Goal: Task Accomplishment & Management: Use online tool/utility

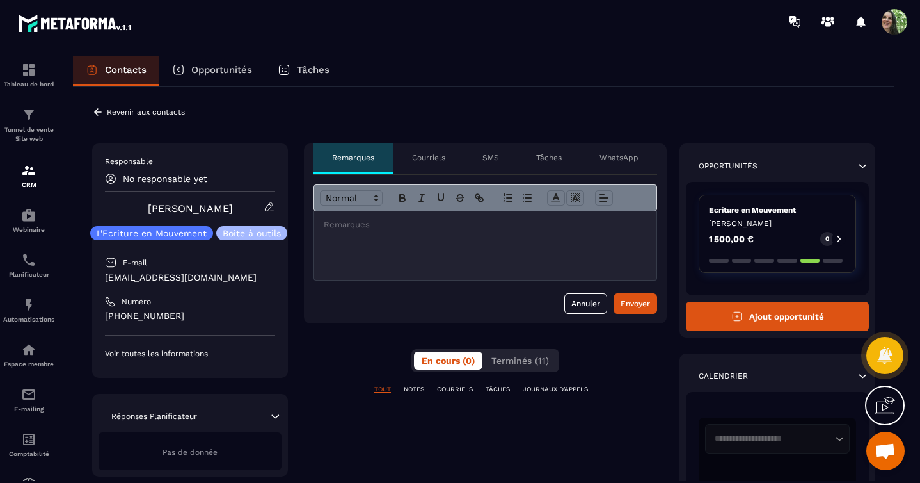
click at [431, 159] on p "Courriels" at bounding box center [428, 157] width 33 height 10
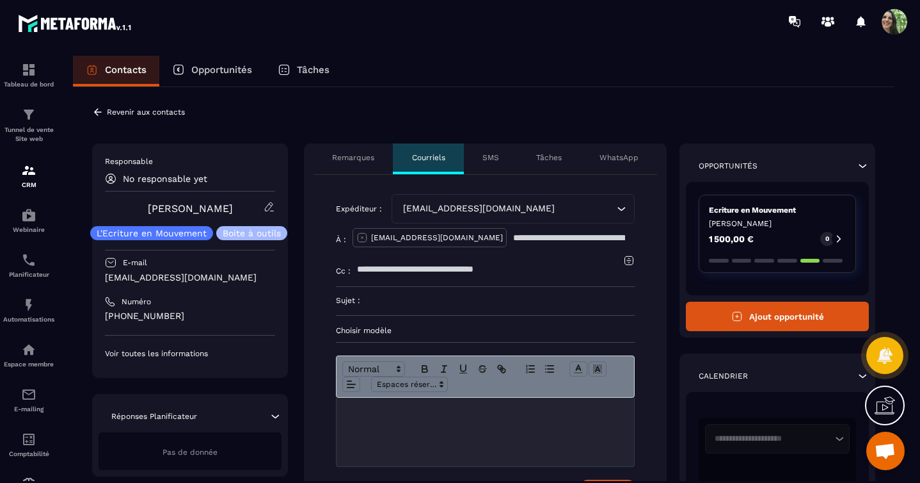
scroll to position [319, 0]
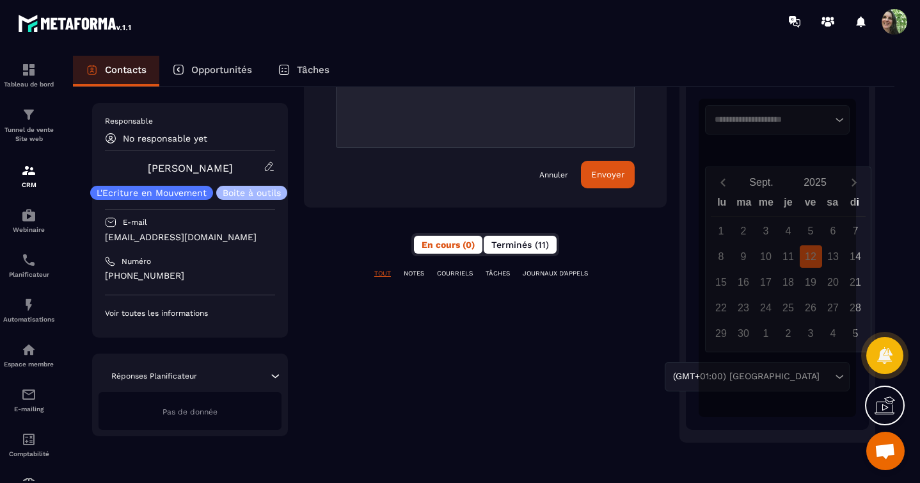
click at [518, 250] on button "Terminés (11)" at bounding box center [520, 245] width 73 height 18
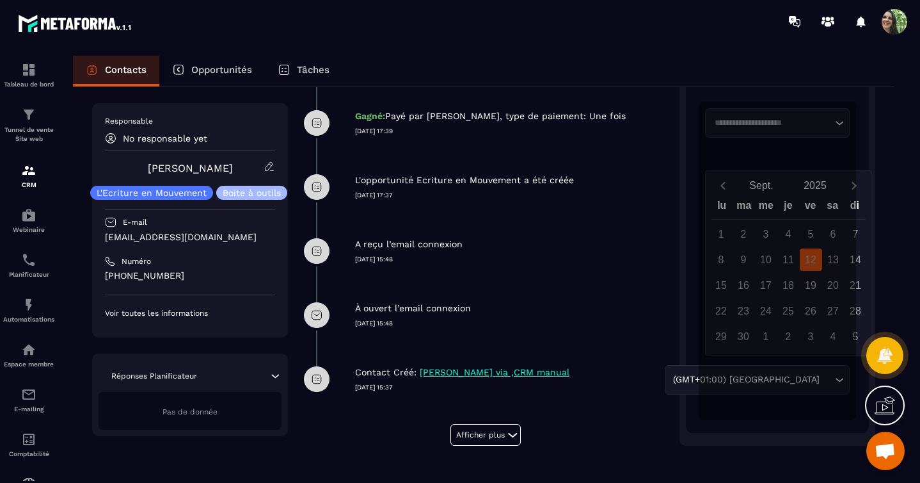
scroll to position [595, 0]
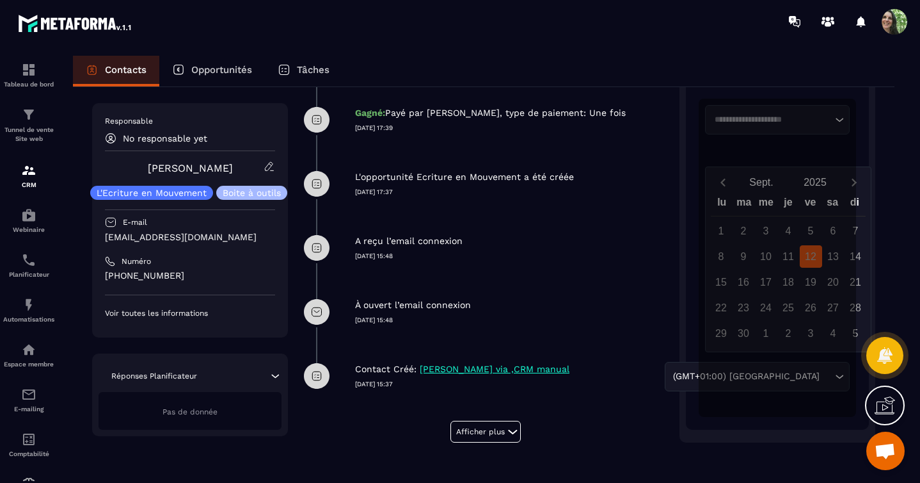
click at [424, 243] on p "A reçu l’email connexion" at bounding box center [409, 241] width 108 height 12
click at [425, 309] on p "À ouvert l’email connexion" at bounding box center [413, 305] width 116 height 12
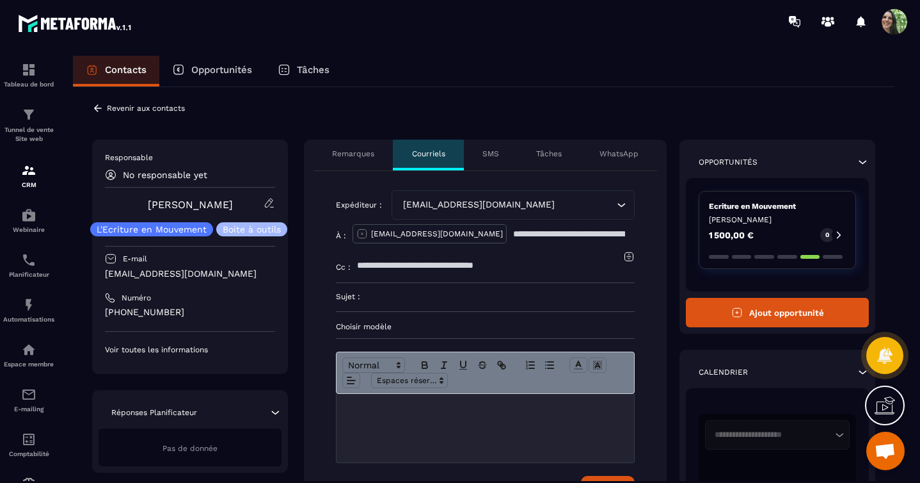
scroll to position [0, 0]
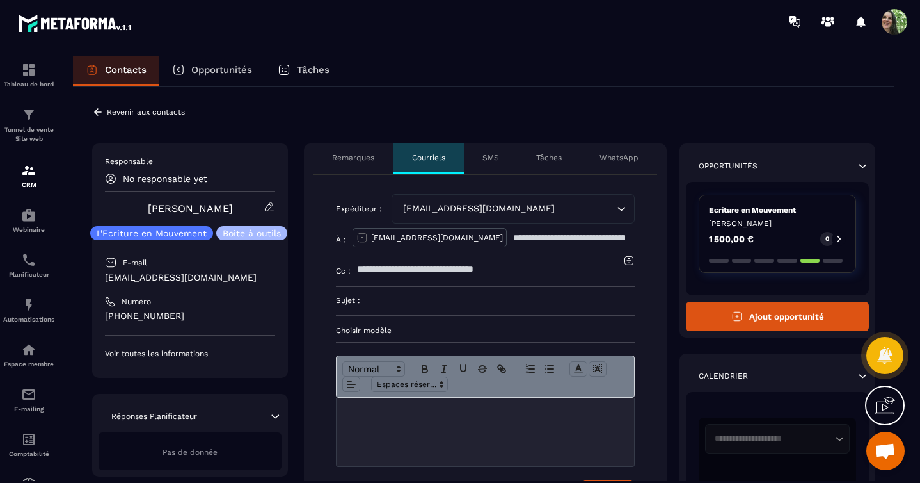
click at [438, 157] on p "Courriels" at bounding box center [428, 157] width 33 height 10
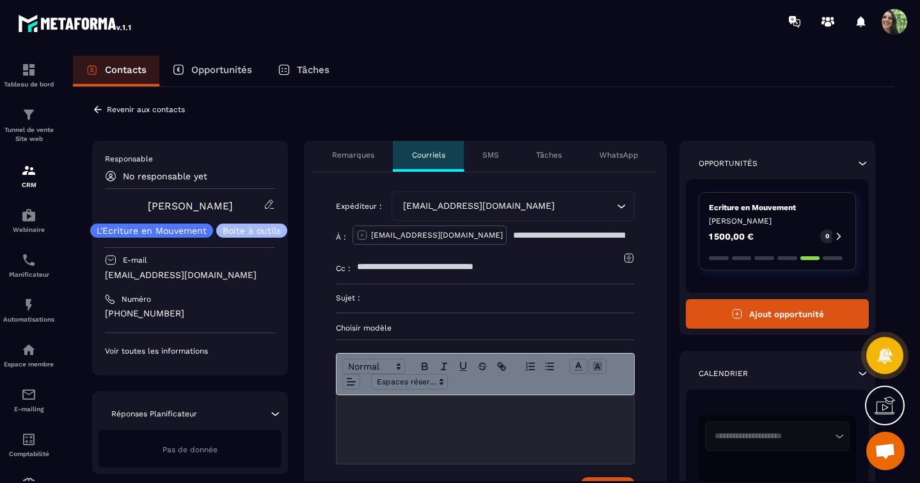
click at [441, 321] on form "Expéditeur : [EMAIL_ADDRESS][DOMAIN_NAME] Loading... À : [EMAIL_ADDRESS][DOMAIN…" at bounding box center [485, 347] width 299 height 313
click at [382, 326] on p "Choisir modèle" at bounding box center [485, 328] width 299 height 10
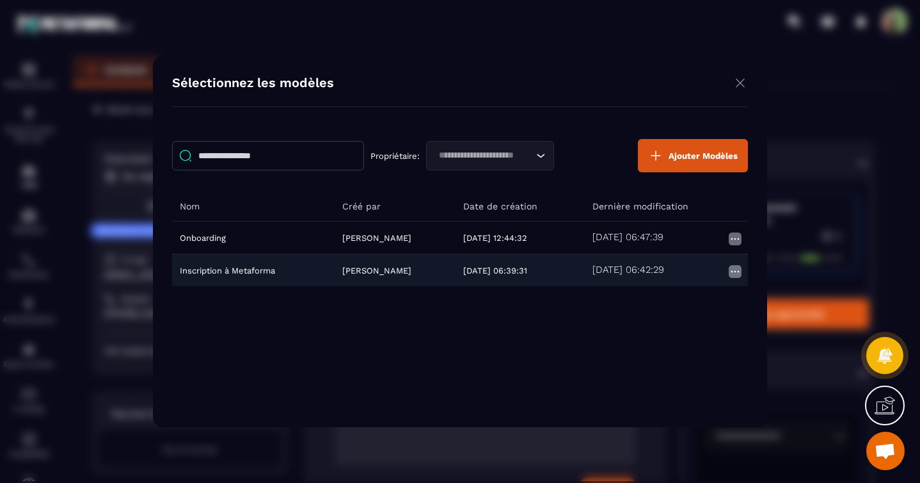
click at [246, 268] on td "Inscription à Metaforma" at bounding box center [253, 270] width 163 height 33
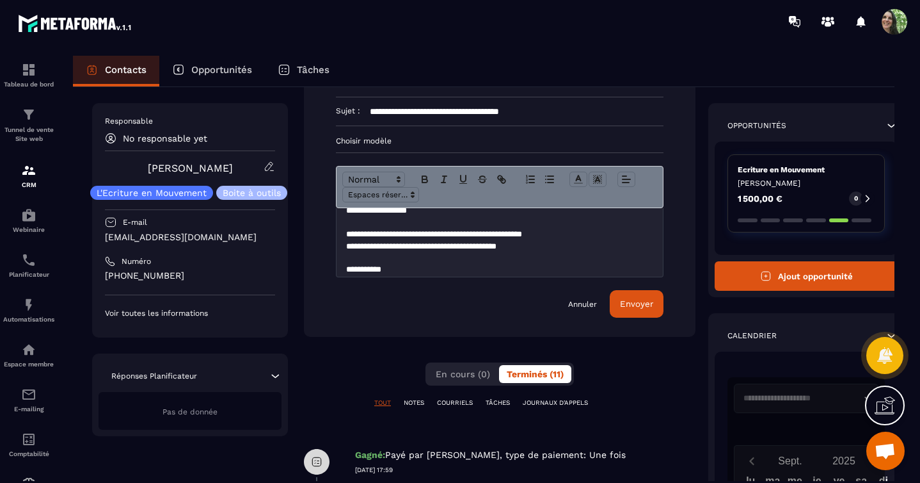
scroll to position [311, 0]
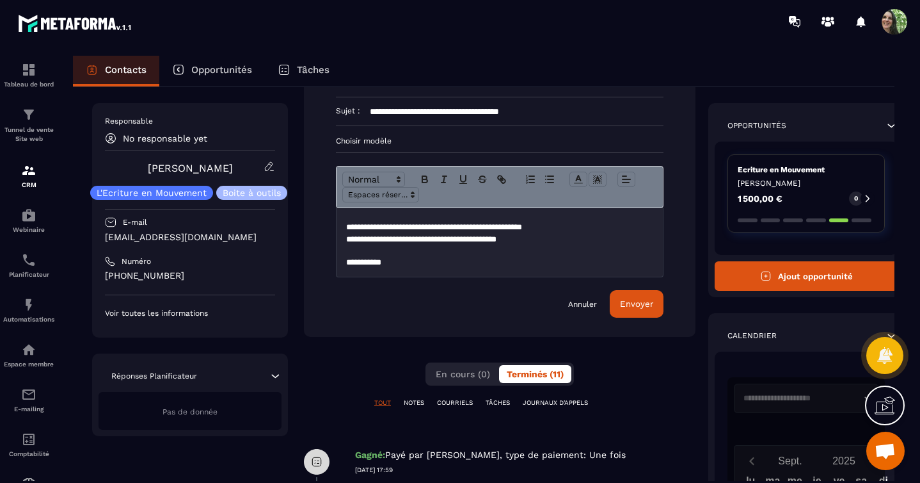
click at [403, 144] on p "Choisir modèle" at bounding box center [500, 141] width 328 height 10
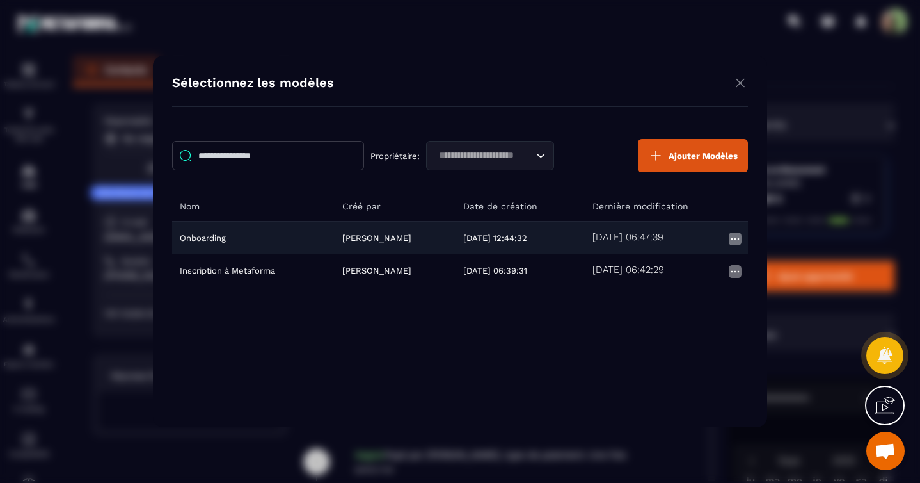
click at [211, 235] on td "Onboarding" at bounding box center [253, 237] width 163 height 33
type input "**********"
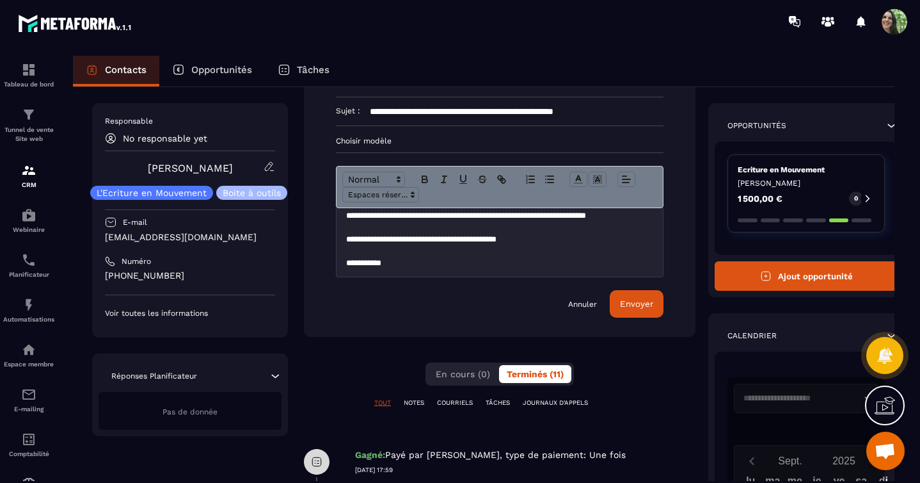
scroll to position [323, 0]
click at [442, 291] on div "Annuler Envoyer" at bounding box center [500, 304] width 328 height 28
click at [403, 140] on p "Choisir modèle" at bounding box center [500, 141] width 328 height 10
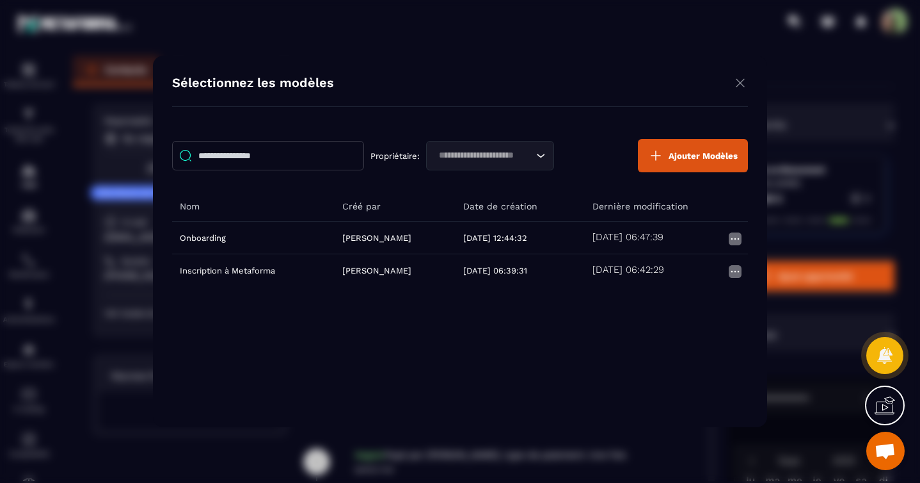
click at [740, 81] on img "Modal window" at bounding box center [740, 83] width 15 height 16
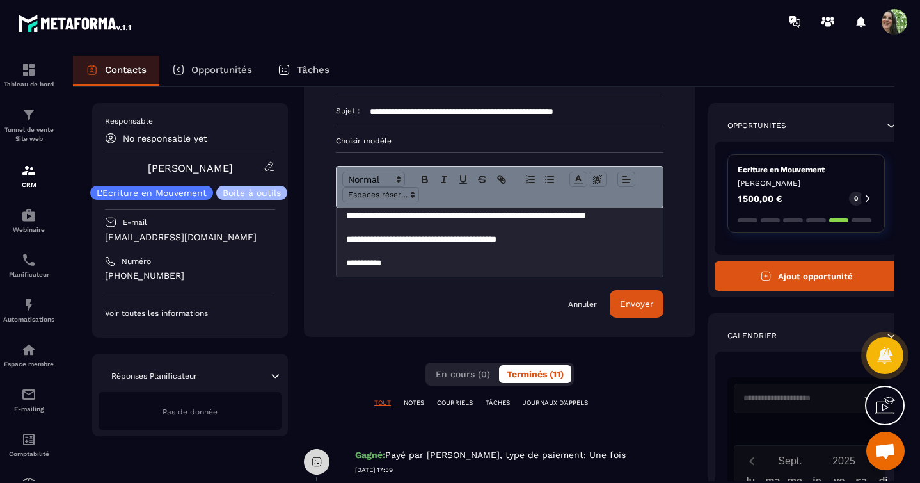
click at [312, 232] on div "**********" at bounding box center [500, 160] width 392 height 351
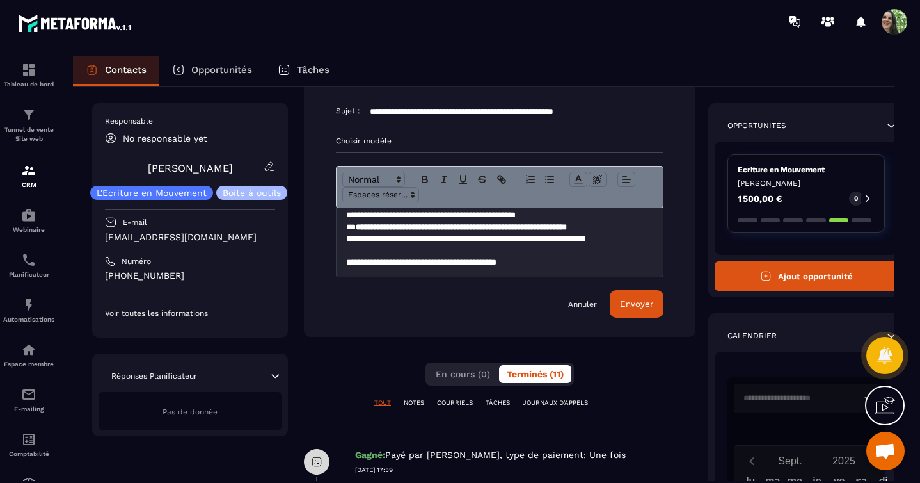
scroll to position [0, 0]
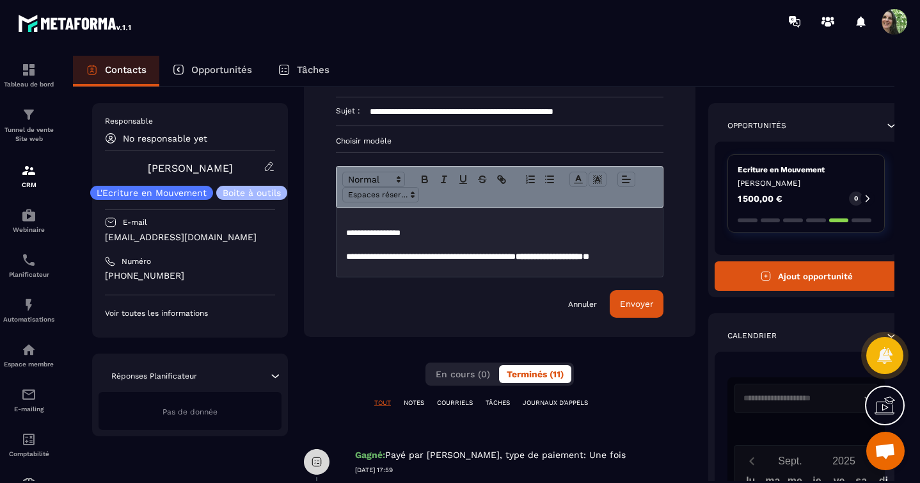
click at [577, 302] on link "Annuler" at bounding box center [582, 304] width 29 height 10
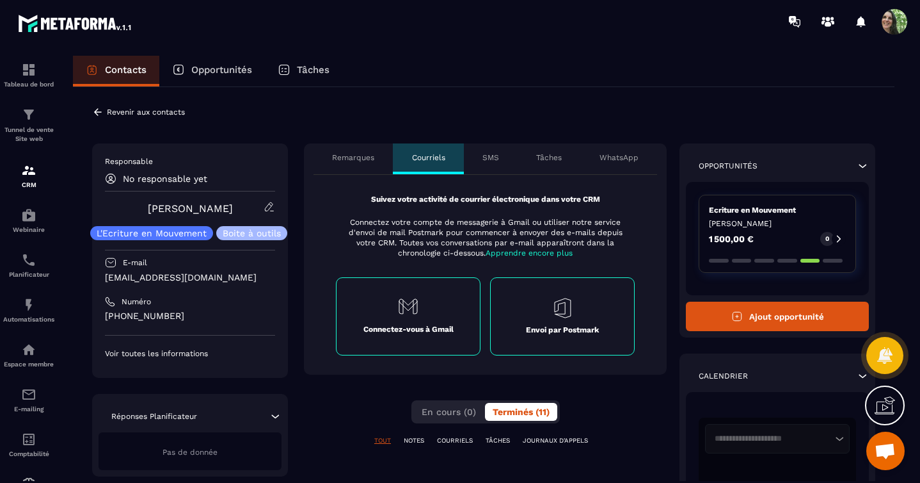
click at [536, 295] on div "Envoi par Postmark" at bounding box center [562, 316] width 145 height 78
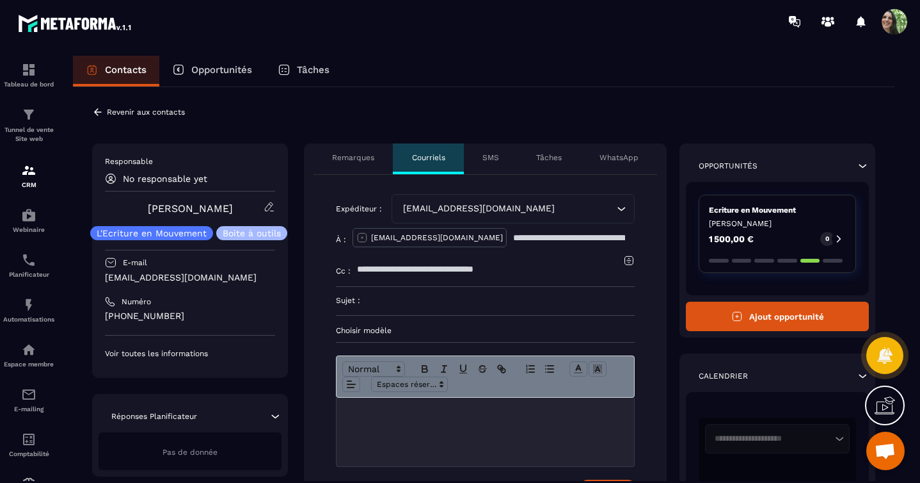
click at [28, 179] on div "CRM" at bounding box center [28, 176] width 51 height 26
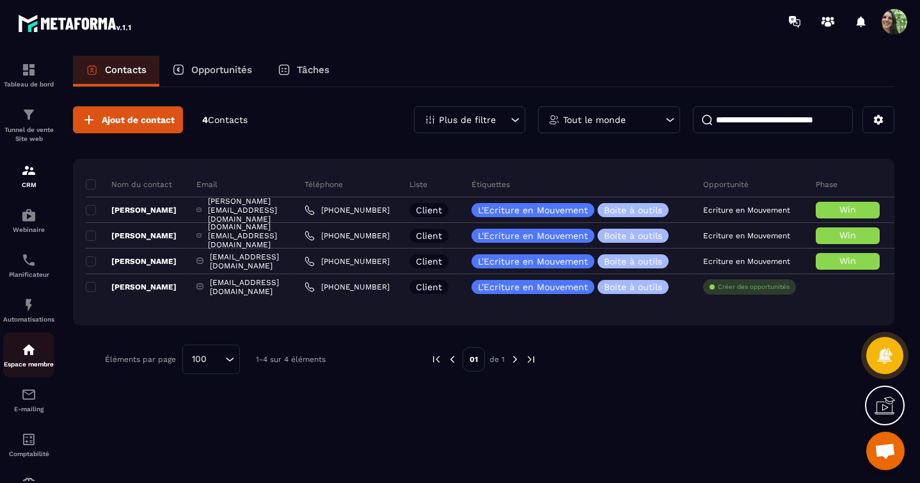
click at [26, 362] on p "Espace membre" at bounding box center [28, 363] width 51 height 7
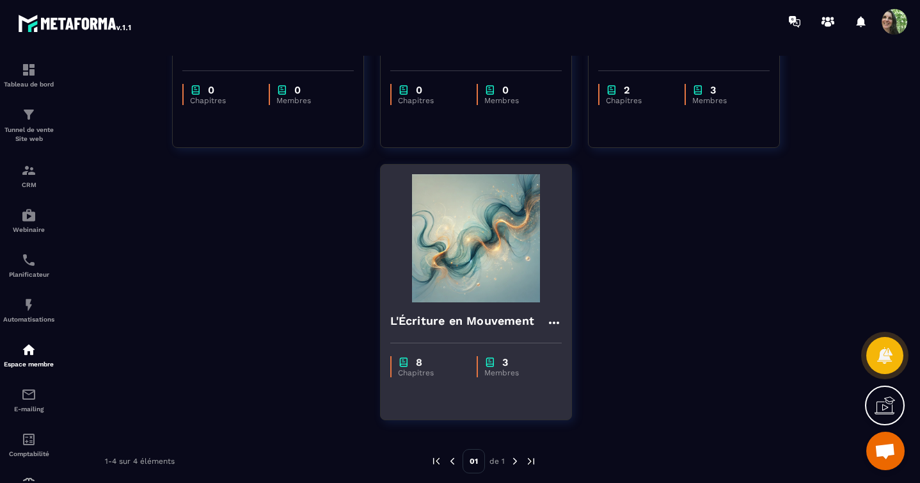
scroll to position [269, 0]
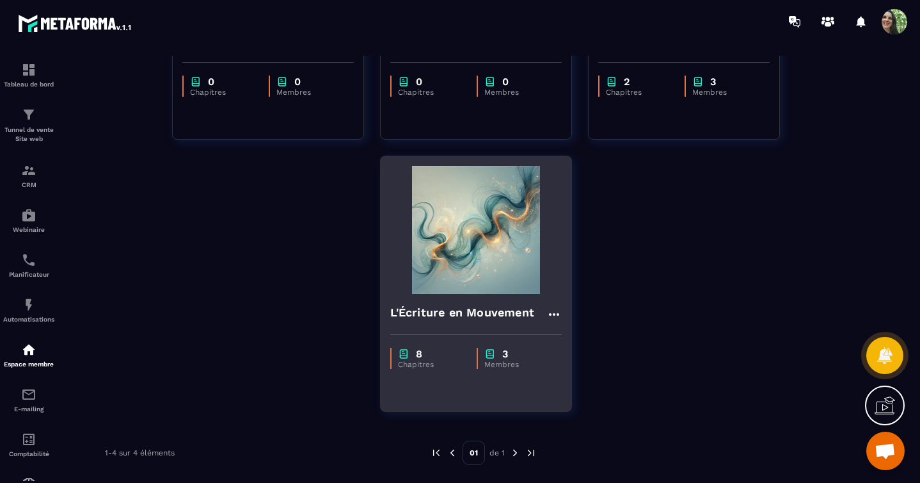
click at [480, 287] on img at bounding box center [476, 230] width 172 height 128
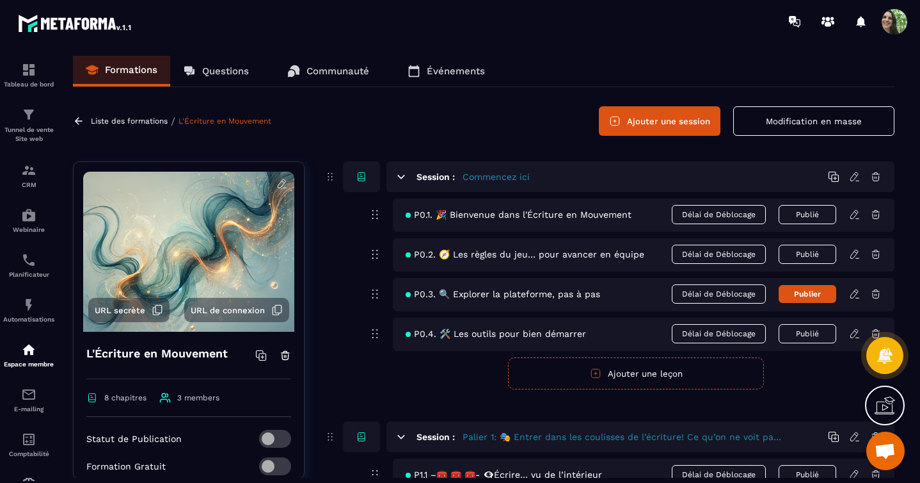
click at [127, 312] on span "URL secrète" at bounding box center [120, 310] width 51 height 10
click at [29, 177] on img at bounding box center [28, 170] width 15 height 15
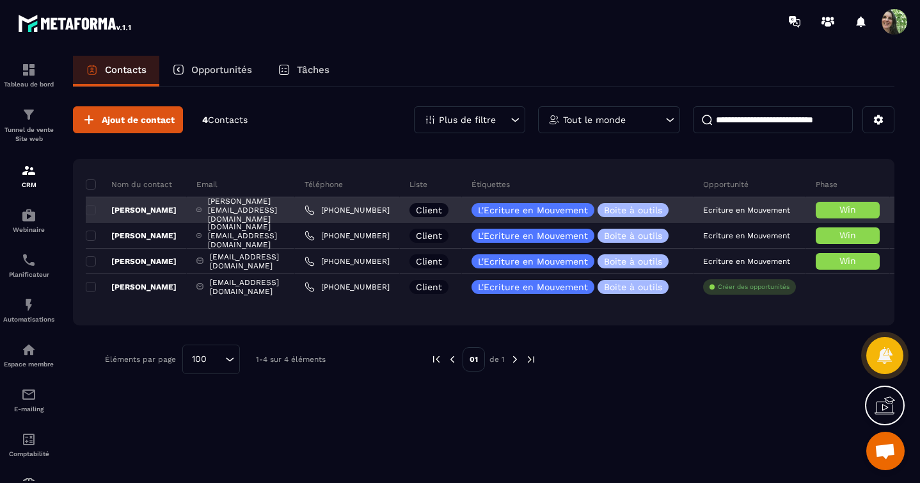
click at [157, 209] on p "[PERSON_NAME]" at bounding box center [131, 210] width 91 height 10
